Goal: Transaction & Acquisition: Purchase product/service

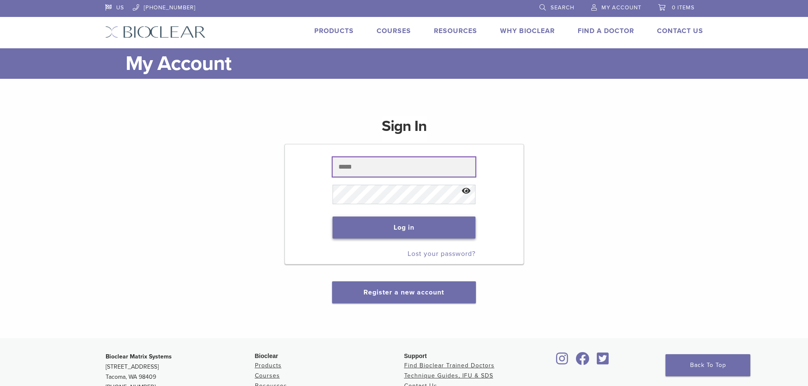
type input "**********"
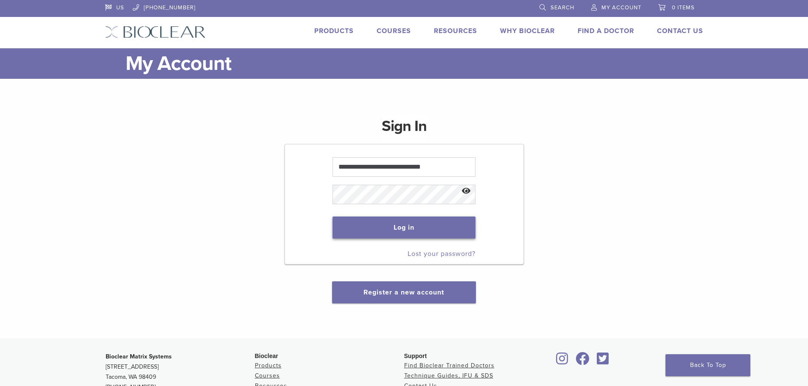
click at [408, 224] on button "Log in" at bounding box center [403, 228] width 143 height 22
click at [412, 226] on button "Log in" at bounding box center [403, 228] width 143 height 22
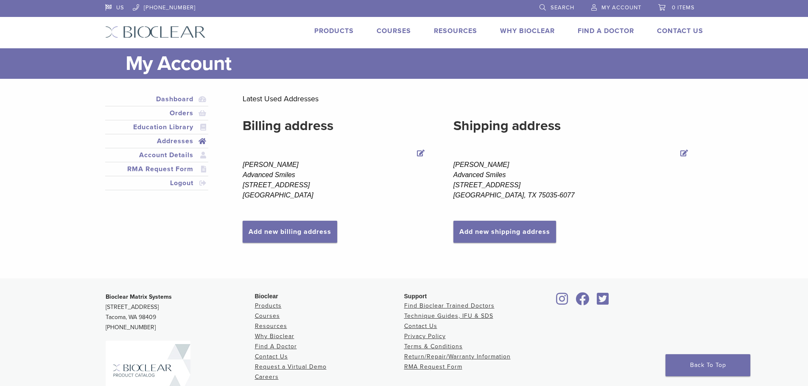
click at [330, 29] on link "Products" at bounding box center [333, 31] width 39 height 8
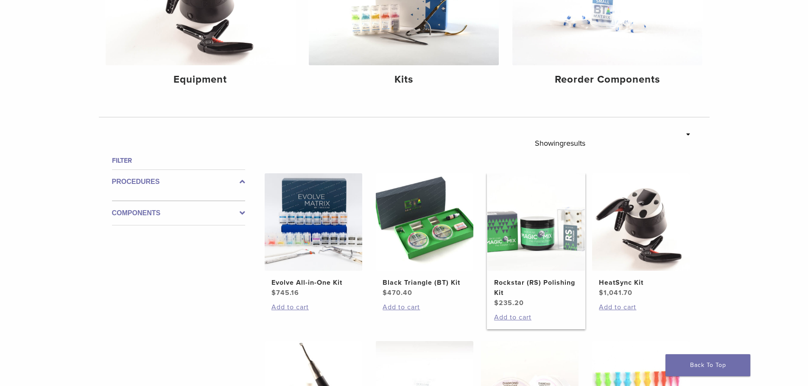
scroll to position [212, 0]
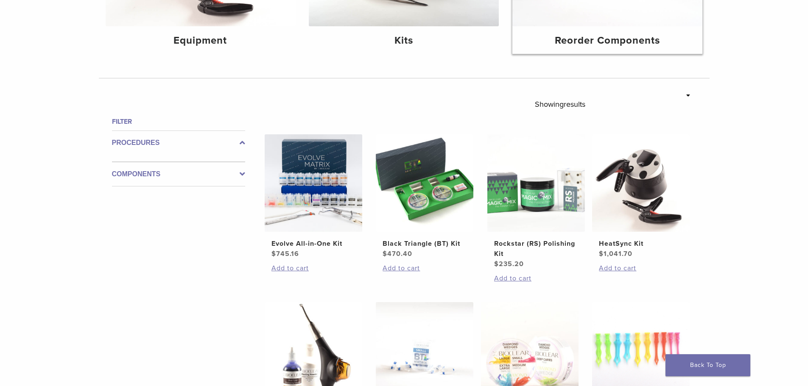
click at [621, 43] on h4 "Reorder Components" at bounding box center [607, 40] width 176 height 15
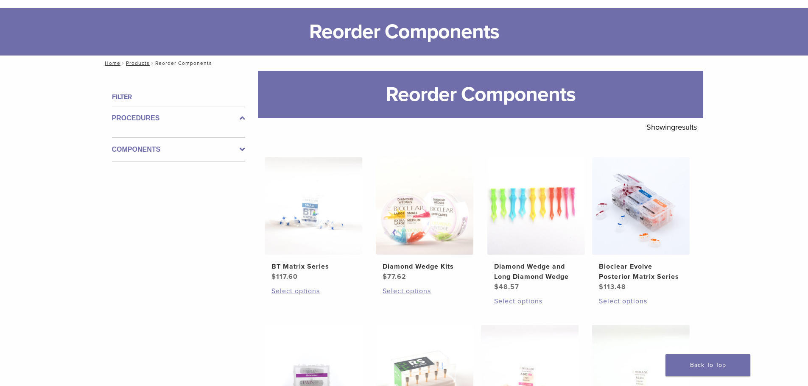
scroll to position [170, 0]
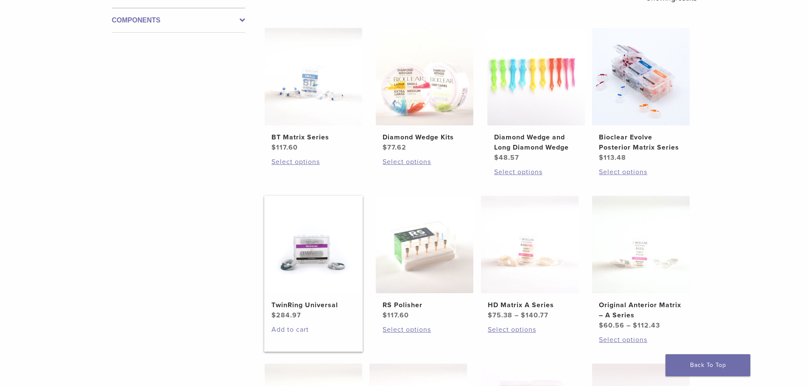
click at [294, 330] on link "Add to cart" at bounding box center [313, 330] width 84 height 10
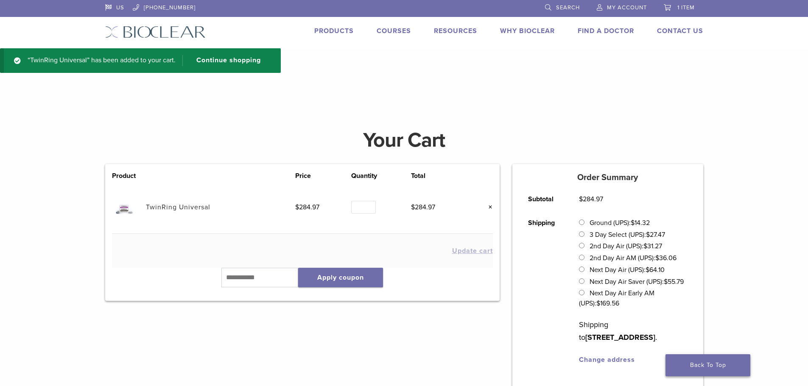
click at [706, 360] on link "Back To Top" at bounding box center [707, 365] width 85 height 22
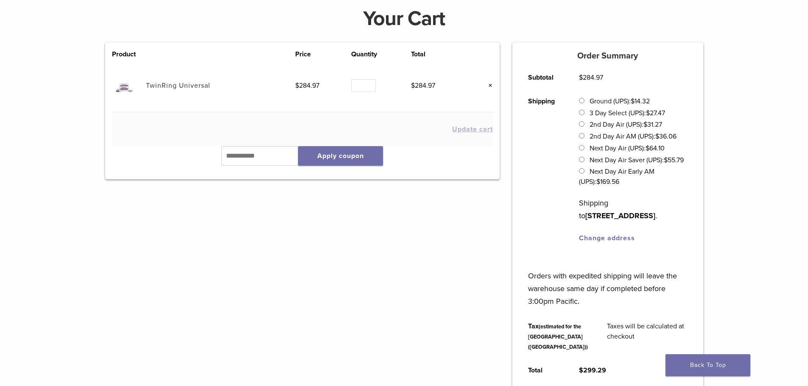
scroll to position [212, 0]
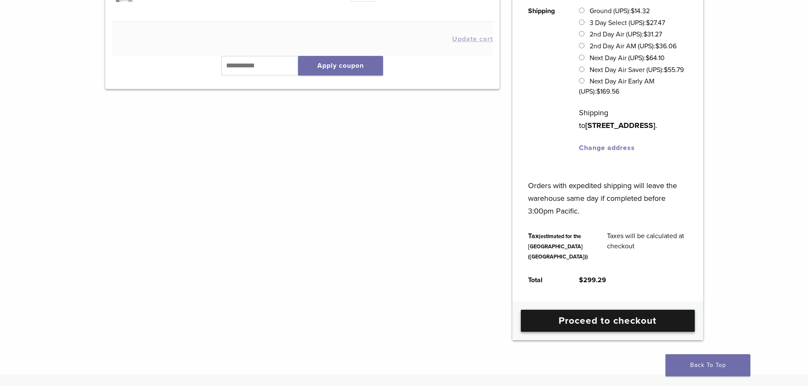
click at [617, 332] on link "Proceed to checkout" at bounding box center [608, 321] width 174 height 22
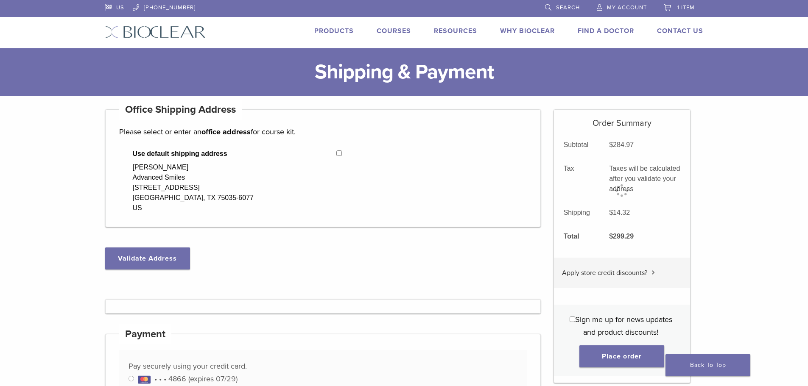
select select "**"
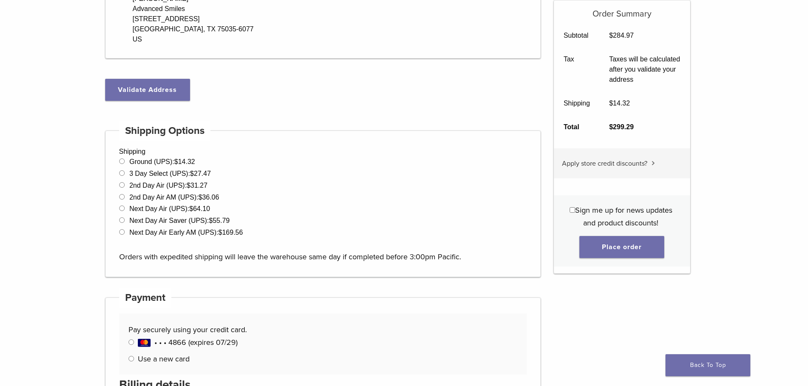
scroll to position [170, 0]
click at [619, 249] on button "Place order" at bounding box center [621, 247] width 85 height 22
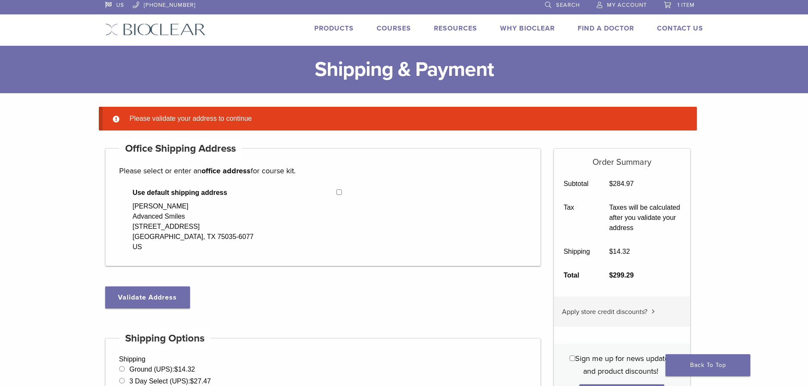
scroll to position [0, 0]
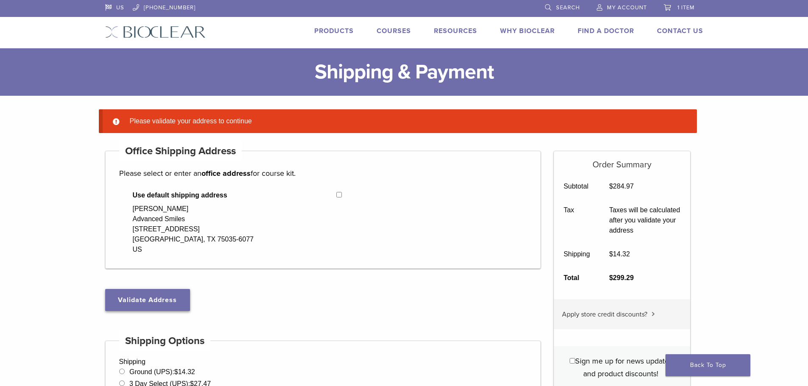
click at [157, 298] on button "Validate Address" at bounding box center [147, 300] width 85 height 22
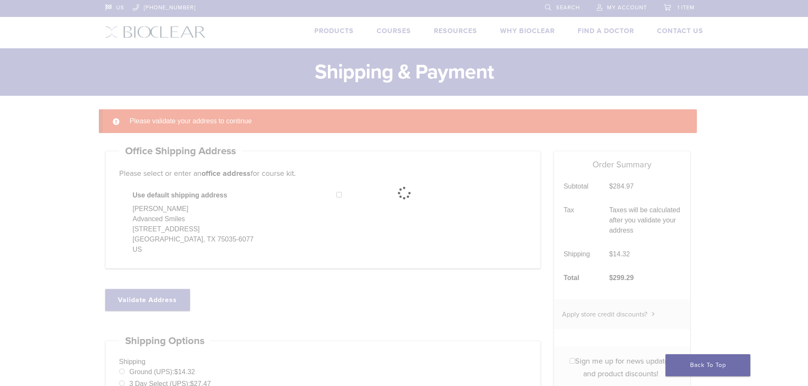
select select "**"
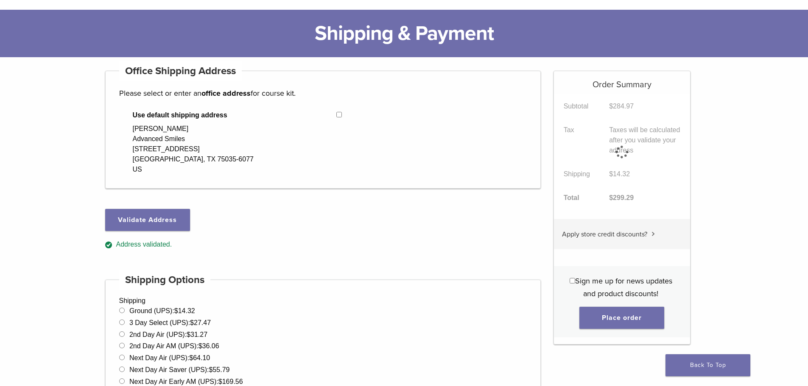
scroll to position [254, 0]
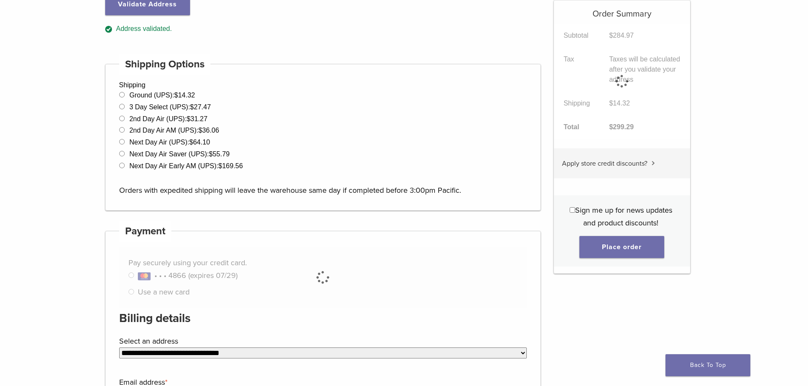
click at [625, 253] on div "Order Summary Subtotal $ 284.97 Tax Taxes will be calculated after you validate…" at bounding box center [621, 137] width 137 height 274
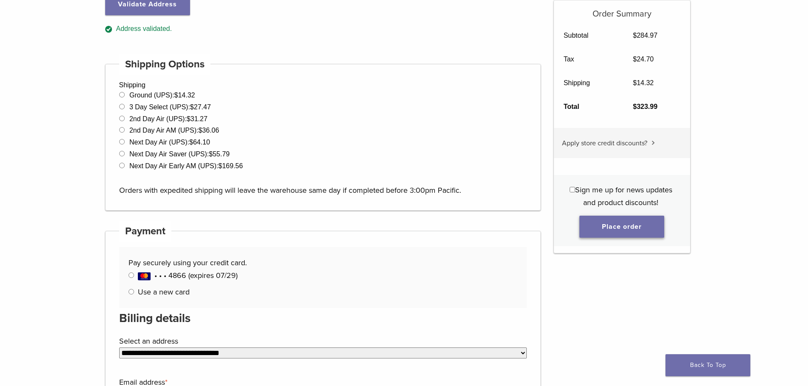
click at [626, 227] on button "Place order" at bounding box center [621, 227] width 85 height 22
